Goal: Transaction & Acquisition: Purchase product/service

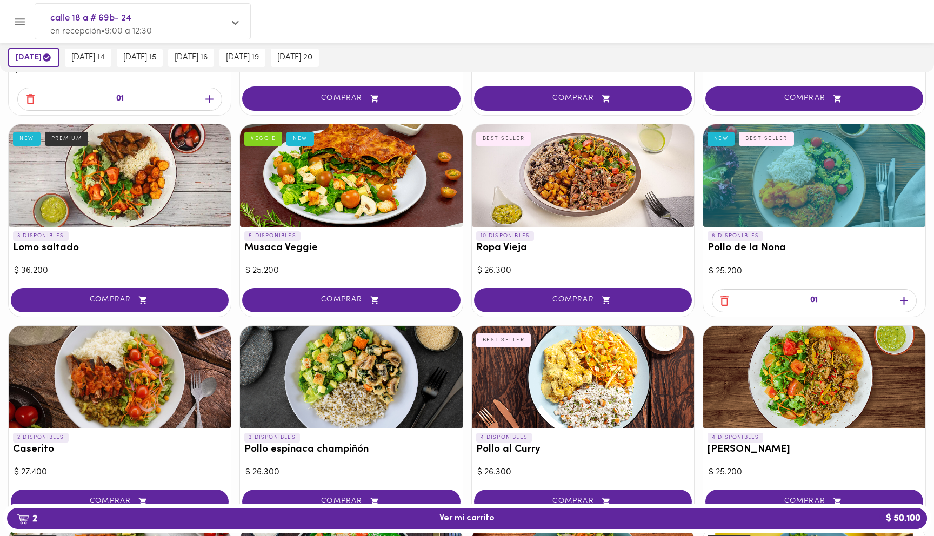
scroll to position [181, 0]
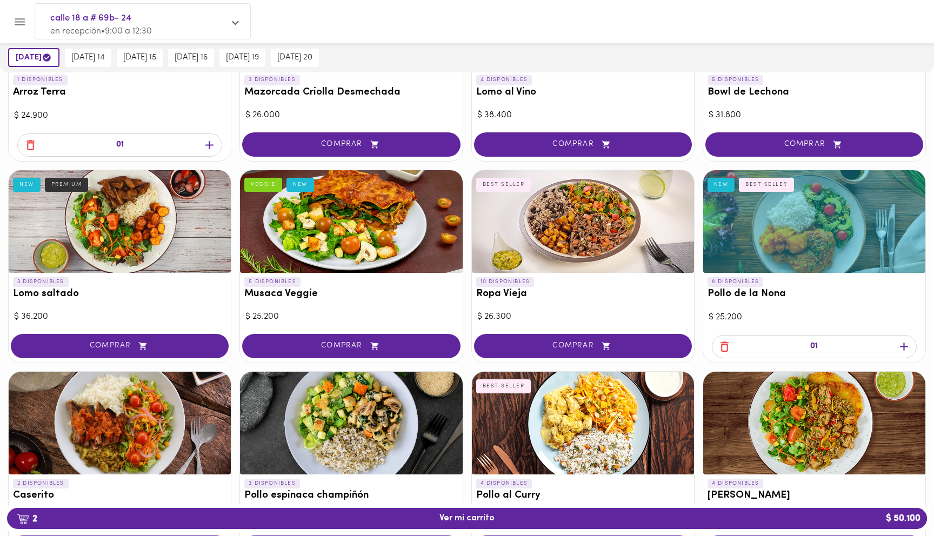
click at [907, 349] on icon "button" at bounding box center [904, 347] width 14 height 14
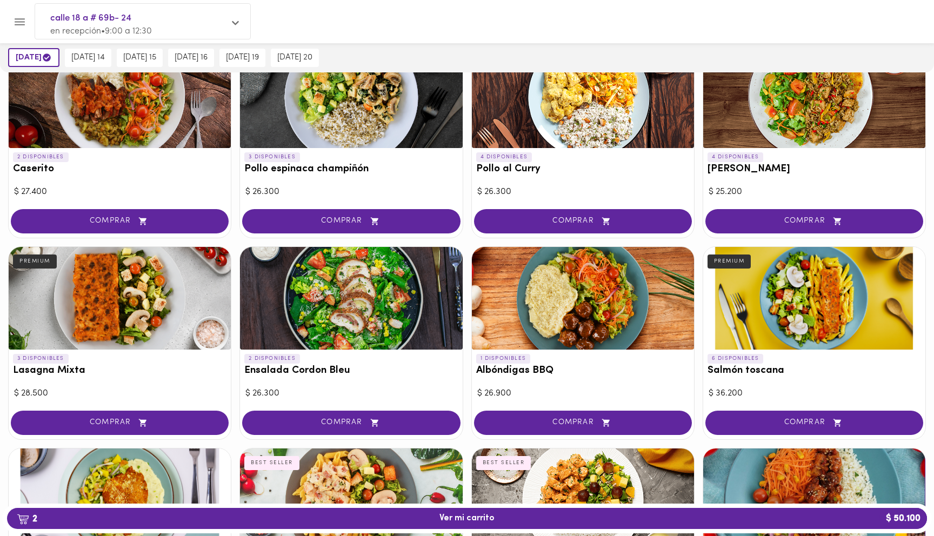
scroll to position [557, 0]
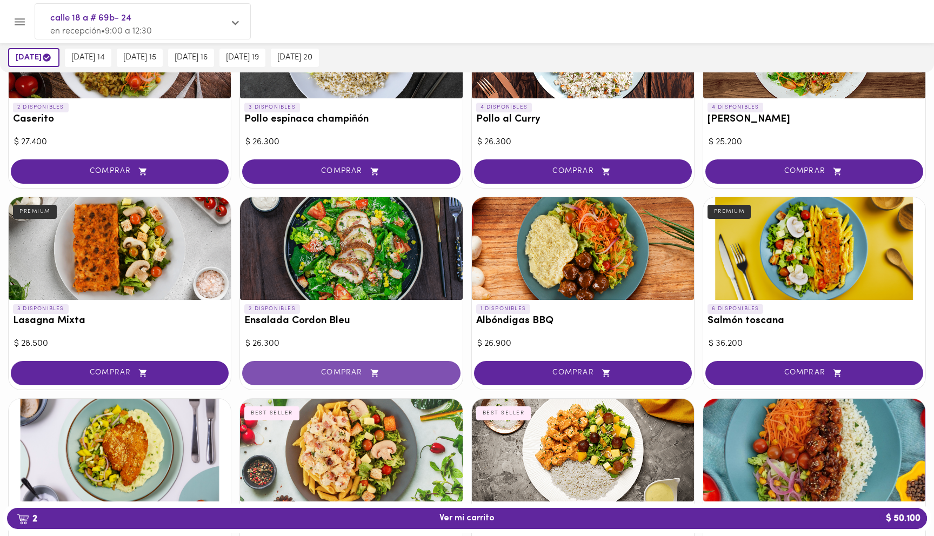
click at [386, 367] on button "COMPRAR" at bounding box center [351, 373] width 218 height 24
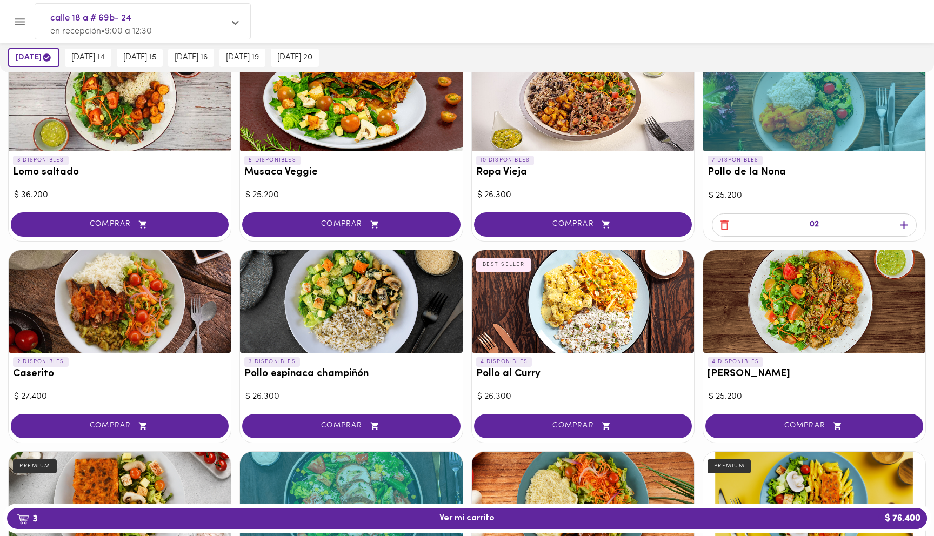
scroll to position [307, 0]
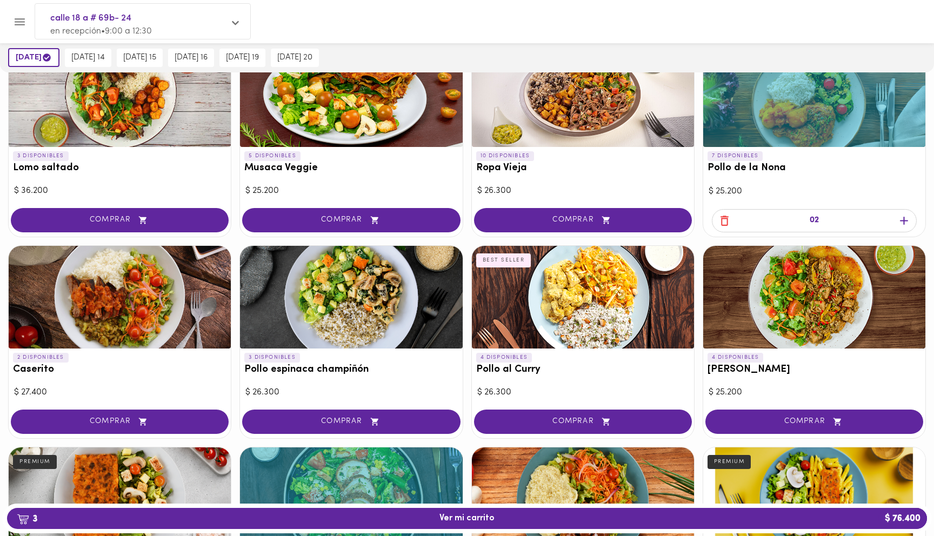
click at [723, 220] on icon "button" at bounding box center [725, 221] width 14 height 14
click at [903, 216] on icon "button" at bounding box center [904, 221] width 14 height 14
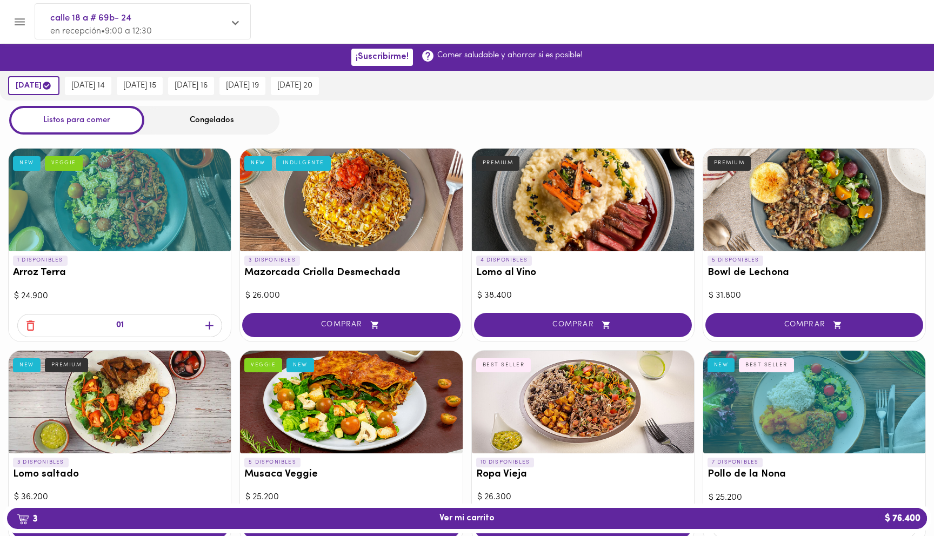
click at [210, 321] on icon "button" at bounding box center [210, 326] width 14 height 14
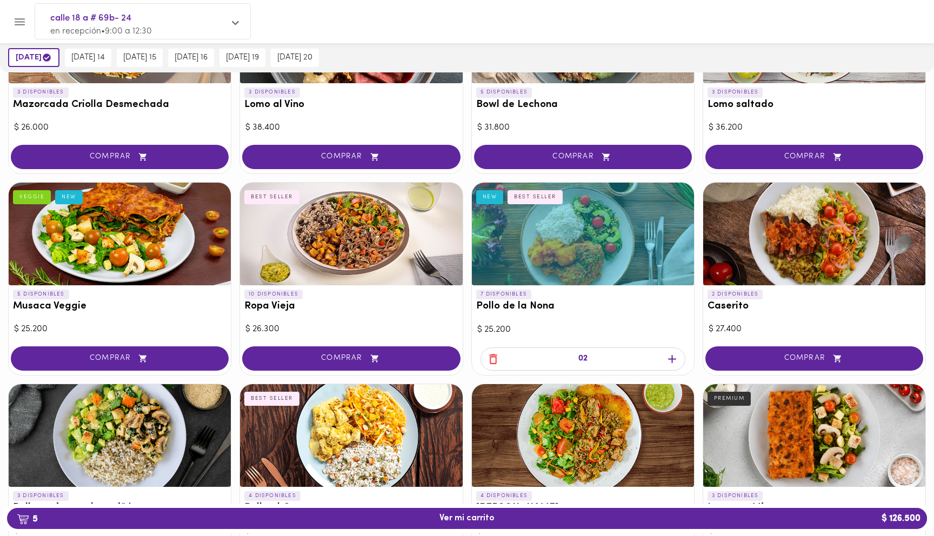
scroll to position [169, 0]
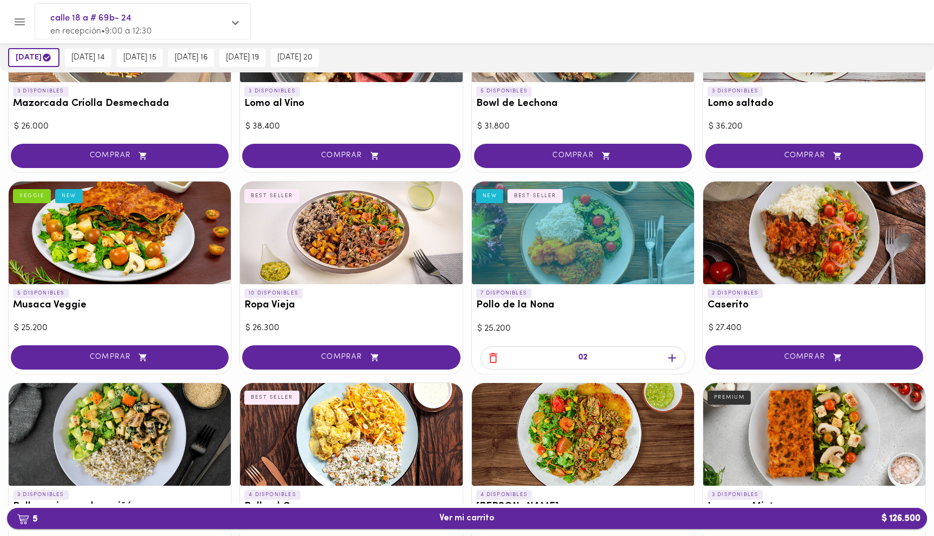
click at [484, 515] on span "5 Ver mi carrito $ 126.500" at bounding box center [467, 519] width 55 height 10
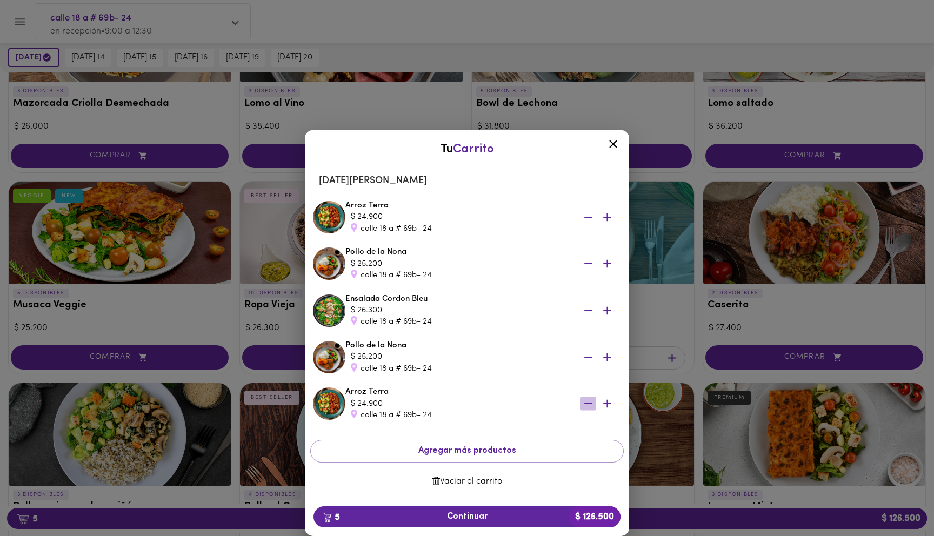
click at [586, 400] on icon "button" at bounding box center [589, 404] width 14 height 14
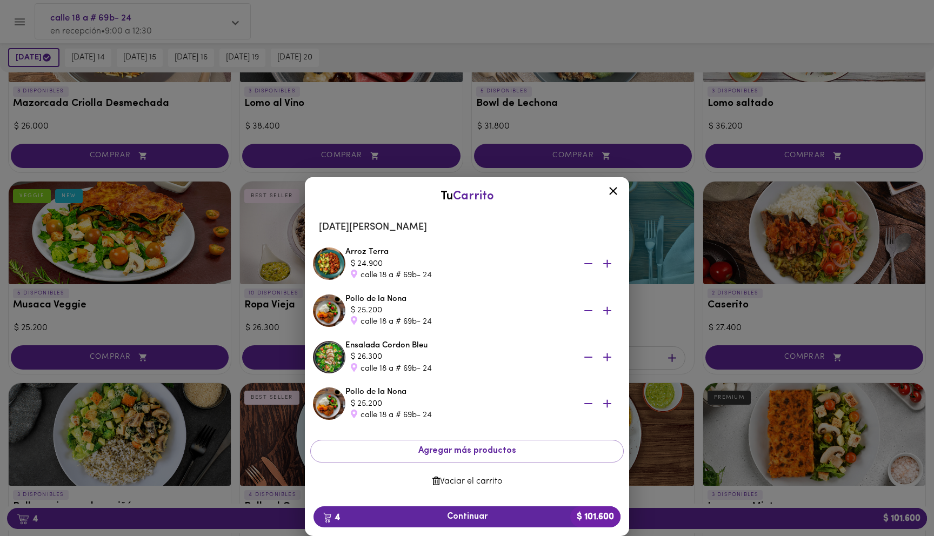
click at [598, 401] on div at bounding box center [597, 404] width 35 height 14
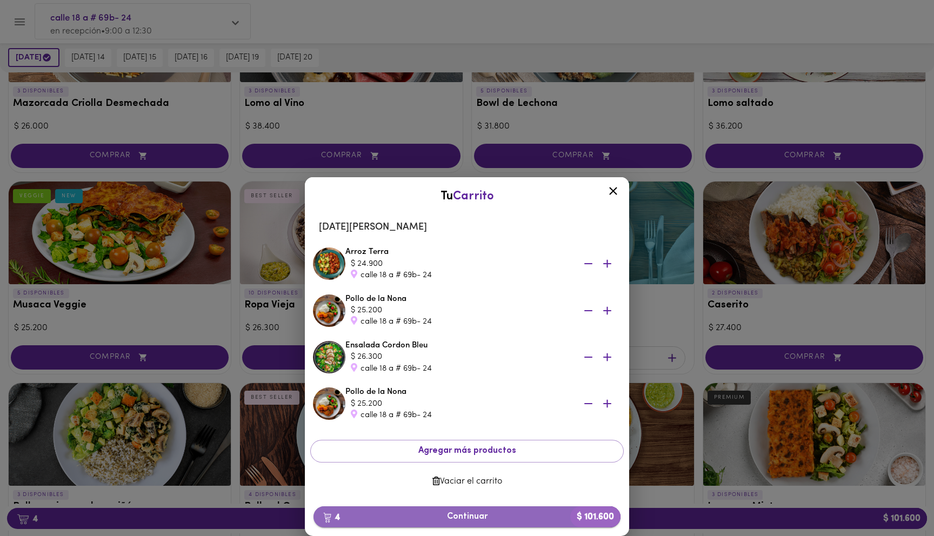
click at [475, 514] on span "4 Continuar $ 101.600" at bounding box center [467, 517] width 290 height 10
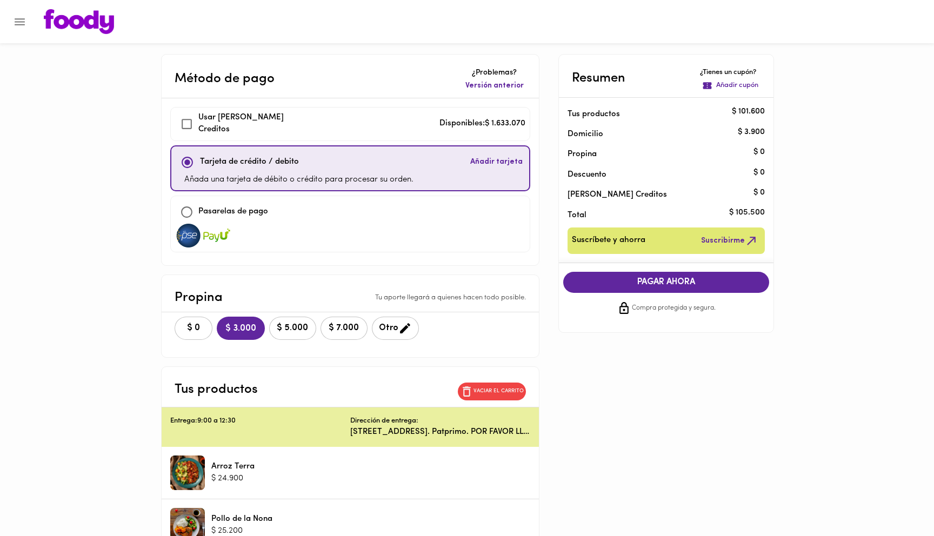
checkbox input "true"
click at [181, 330] on button "$ 0" at bounding box center [194, 328] width 38 height 23
click at [482, 388] on p "Vaciar el carrito" at bounding box center [499, 392] width 50 height 8
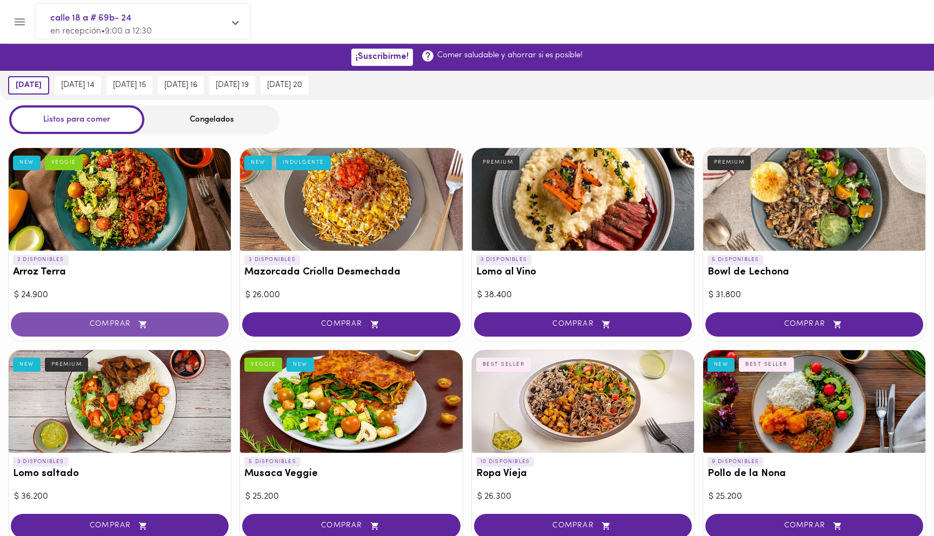
click at [155, 322] on span "COMPRAR" at bounding box center [119, 324] width 191 height 9
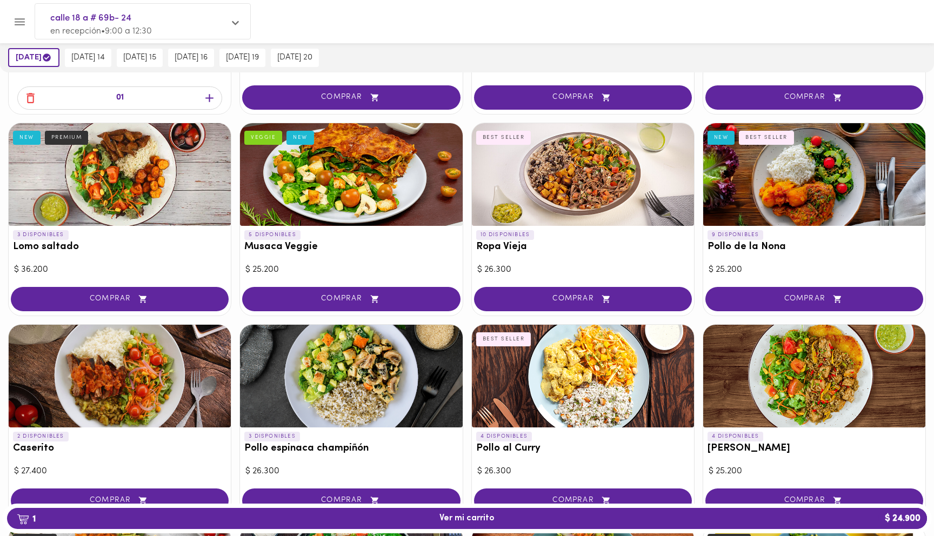
scroll to position [229, 0]
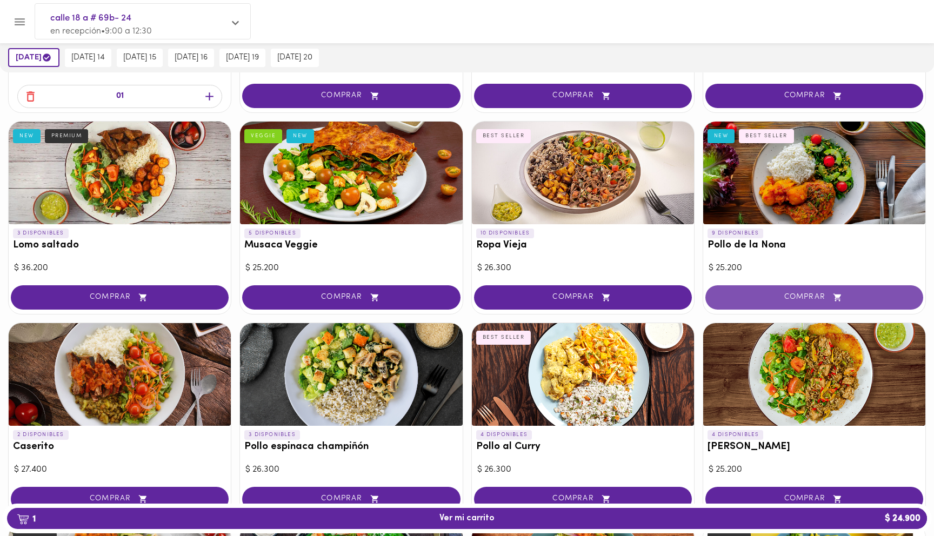
click at [804, 293] on span "COMPRAR" at bounding box center [814, 297] width 191 height 9
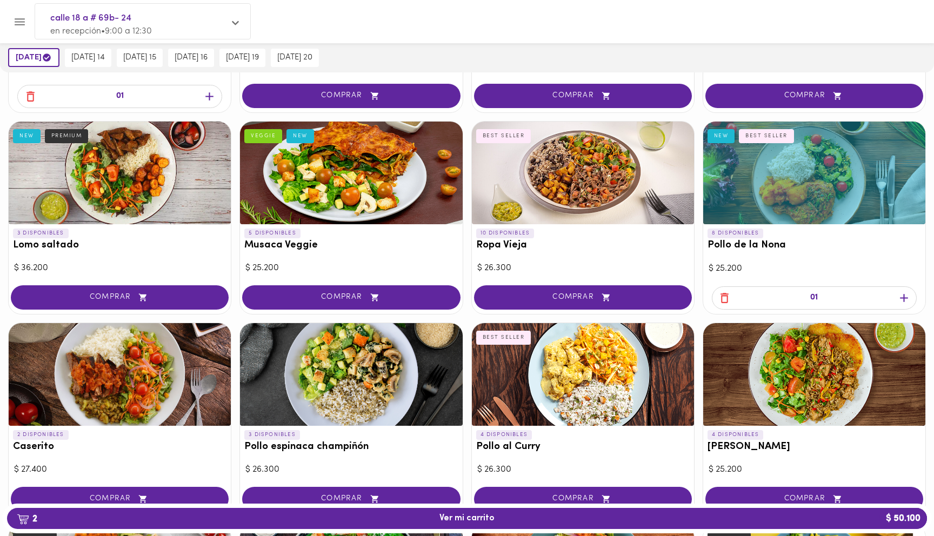
scroll to position [297, 0]
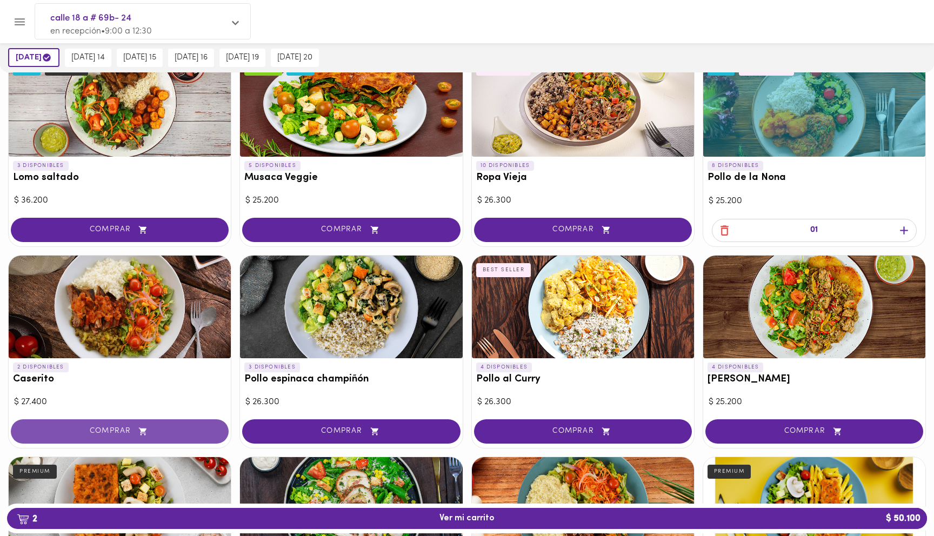
click at [152, 427] on span "COMPRAR" at bounding box center [119, 431] width 191 height 9
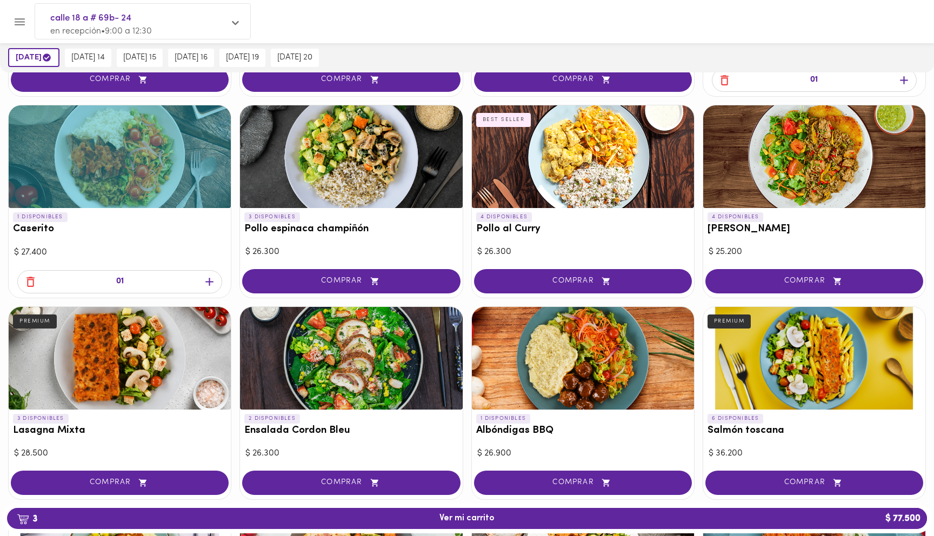
scroll to position [480, 0]
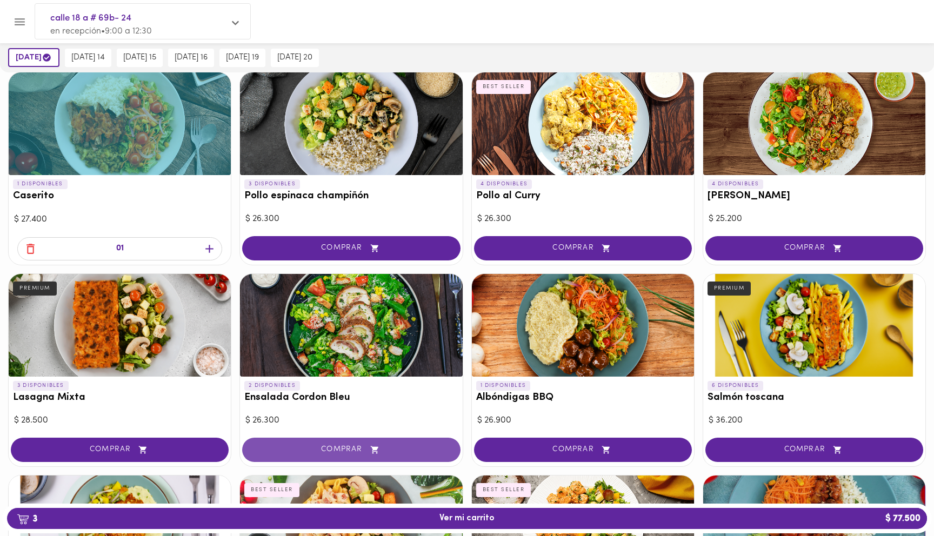
click at [368, 445] on icon "button" at bounding box center [375, 449] width 14 height 9
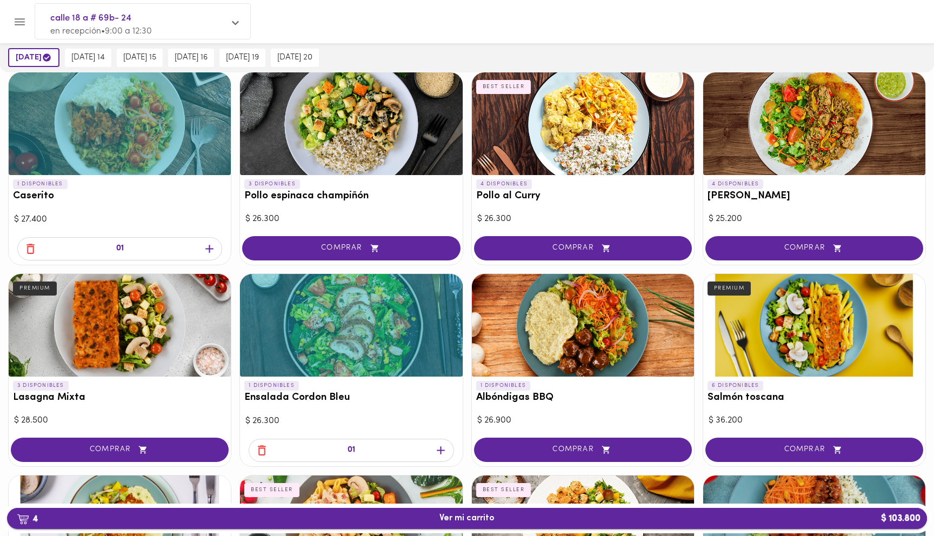
click at [515, 519] on span "4 Ver mi carrito $ 103.800" at bounding box center [467, 519] width 903 height 10
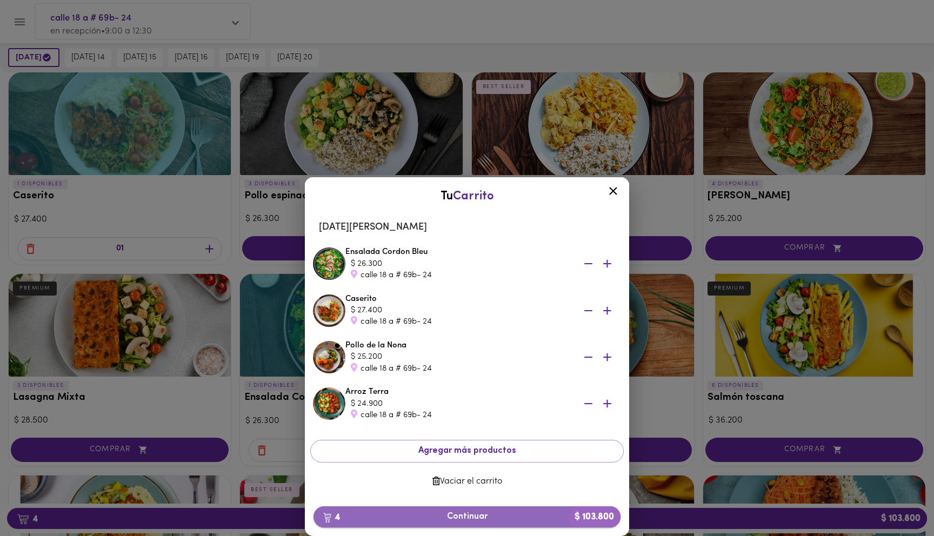
click at [509, 511] on button "4 Continuar $ 103.800" at bounding box center [467, 517] width 307 height 21
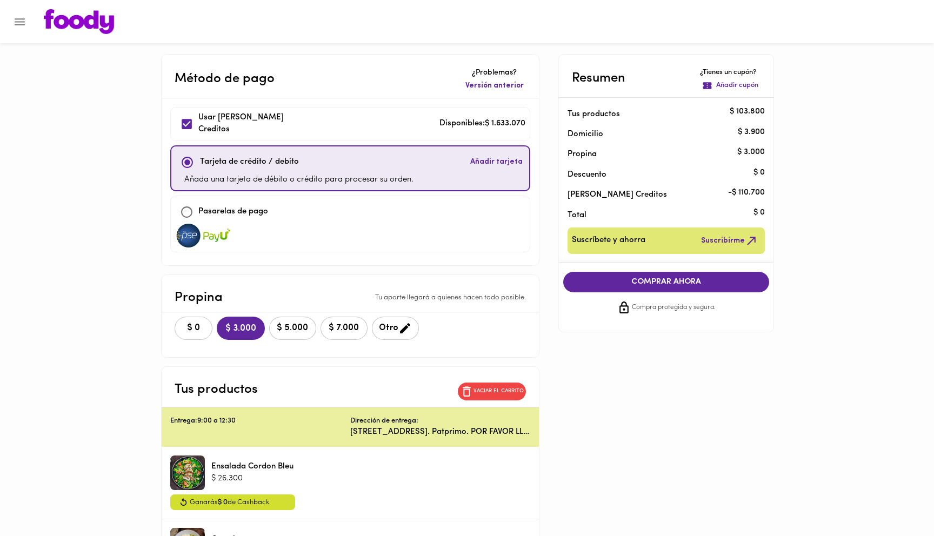
click at [196, 327] on span "$ 0" at bounding box center [194, 328] width 24 height 10
click at [618, 275] on button "COMPRAR AHORA" at bounding box center [666, 282] width 207 height 21
